Goal: Task Accomplishment & Management: Use online tool/utility

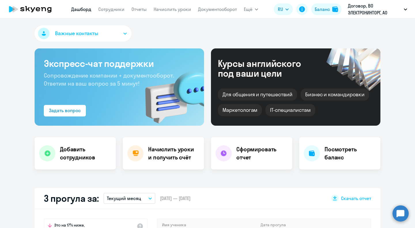
select select "30"
click at [163, 6] on link "Начислить уроки" at bounding box center [171, 9] width 37 height 6
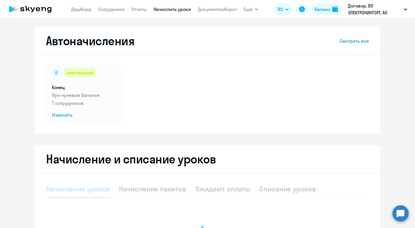
select select "10"
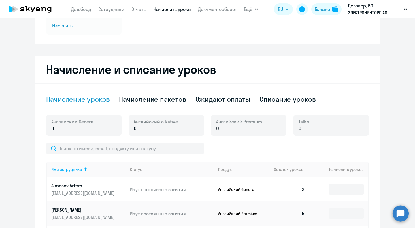
scroll to position [90, 0]
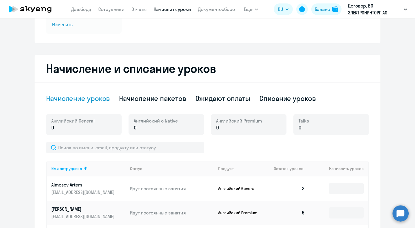
click at [172, 100] on div "Начисление пакетов" at bounding box center [152, 98] width 67 height 9
select select "10"
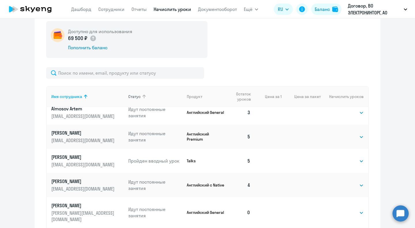
scroll to position [7, 0]
click at [340, 209] on select "Выбрать 4 8 16 32 64 96 128" at bounding box center [352, 212] width 24 height 7
select select "8"
click option "8" at bounding box center [0, 0] width 0 height 0
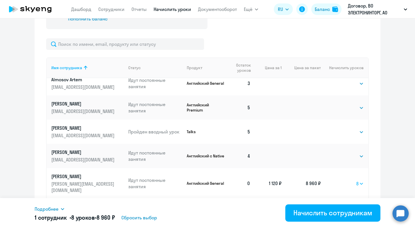
scroll to position [214, 0]
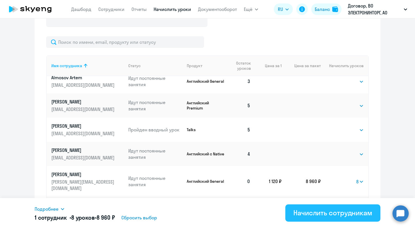
click at [341, 214] on div "Начислить сотрудникам" at bounding box center [332, 212] width 79 height 9
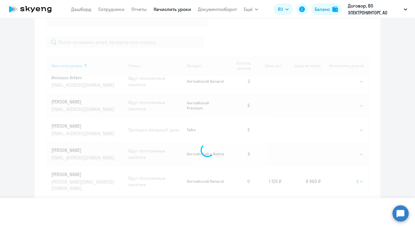
select select
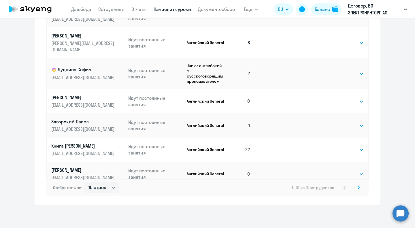
scroll to position [0, 0]
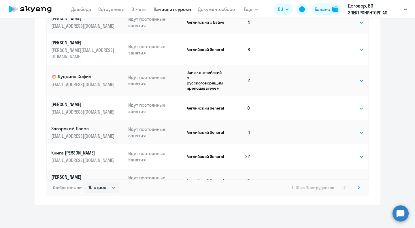
select select "8"
click option "8" at bounding box center [0, 0] width 0 height 0
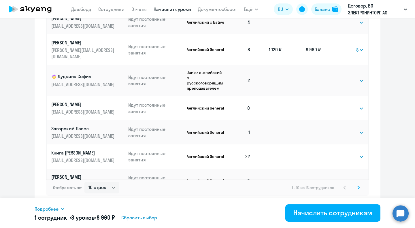
drag, startPoint x: 324, startPoint y: 47, endPoint x: 304, endPoint y: 47, distance: 20.2
click at [304, 47] on tr "Анна [EMAIL_ADDRESS][DOMAIN_NAME] Идут постоянные занятия Английский General 8 …" at bounding box center [207, 49] width 321 height 31
copy td "8 960 ₽"
